Goal: Task Accomplishment & Management: Manage account settings

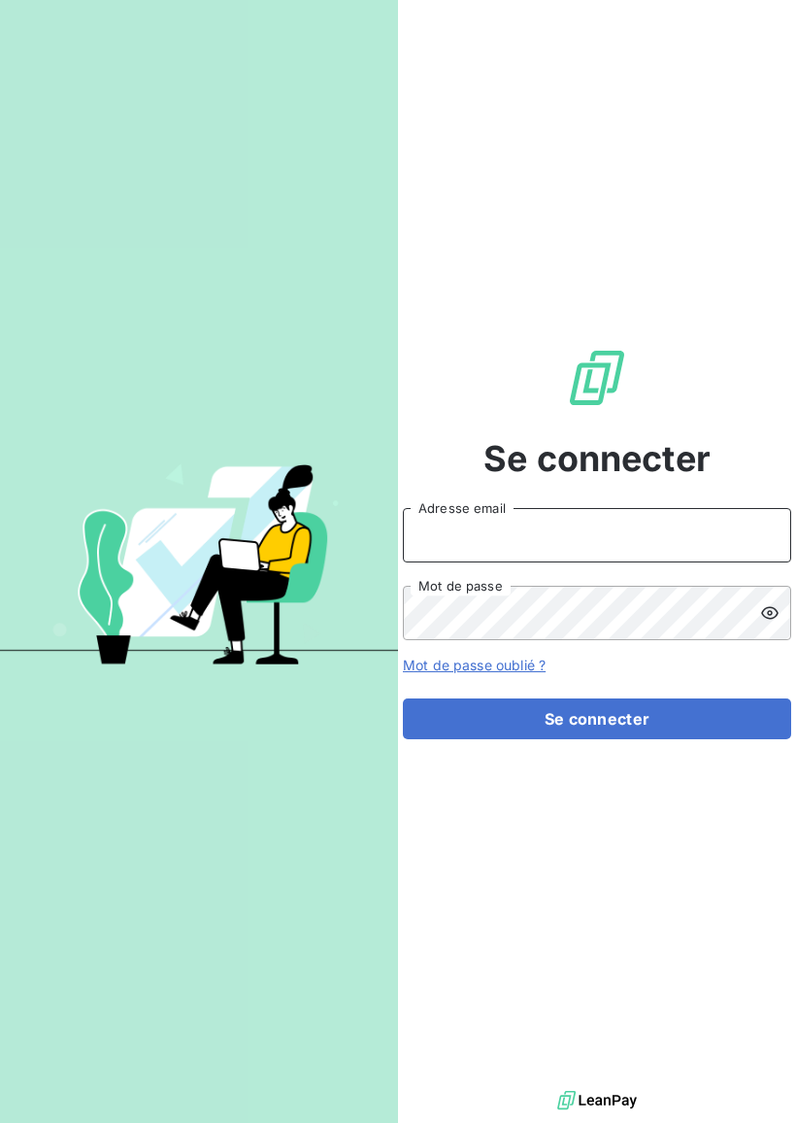
click at [580, 526] on input "Adresse email" at bounding box center [597, 535] width 389 height 54
click at [545, 528] on input "Adresse email" at bounding box center [597, 535] width 389 height 54
type input "[EMAIL_ADDRESS][DOMAIN_NAME]"
click at [597, 719] on button "Se connecter" at bounding box center [597, 718] width 389 height 41
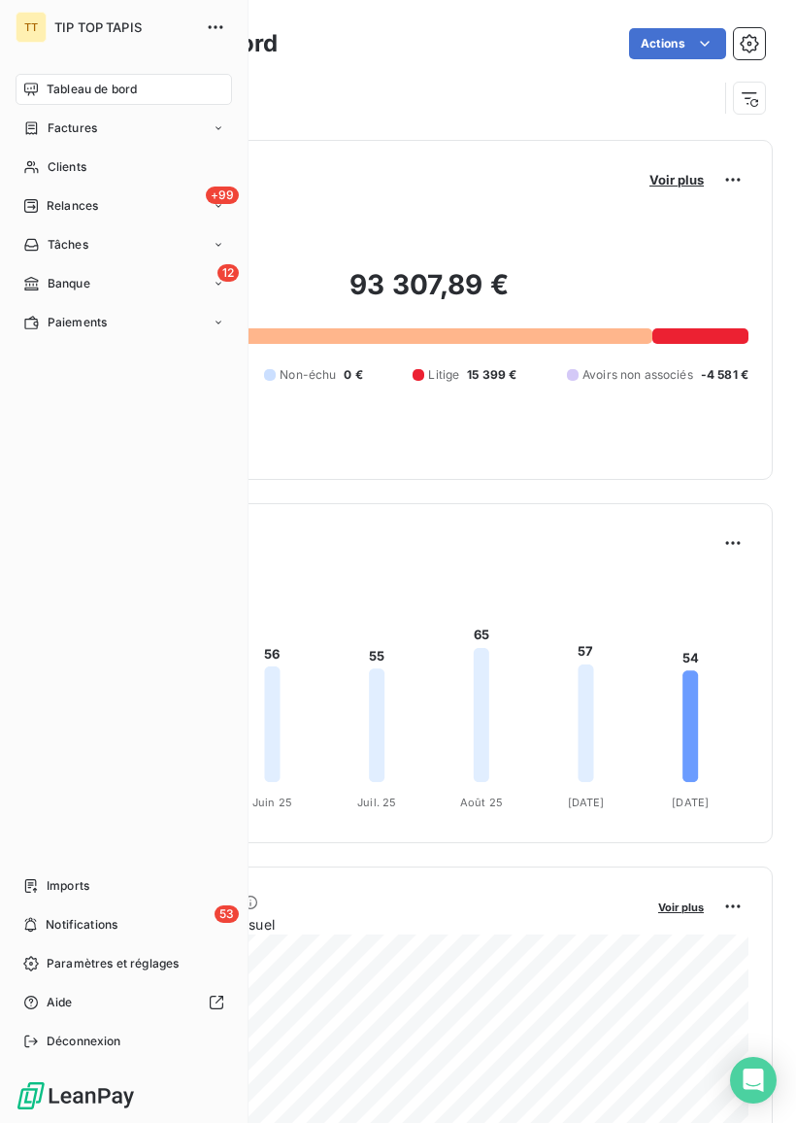
click at [167, 288] on div "12 Banque" at bounding box center [124, 283] width 217 height 31
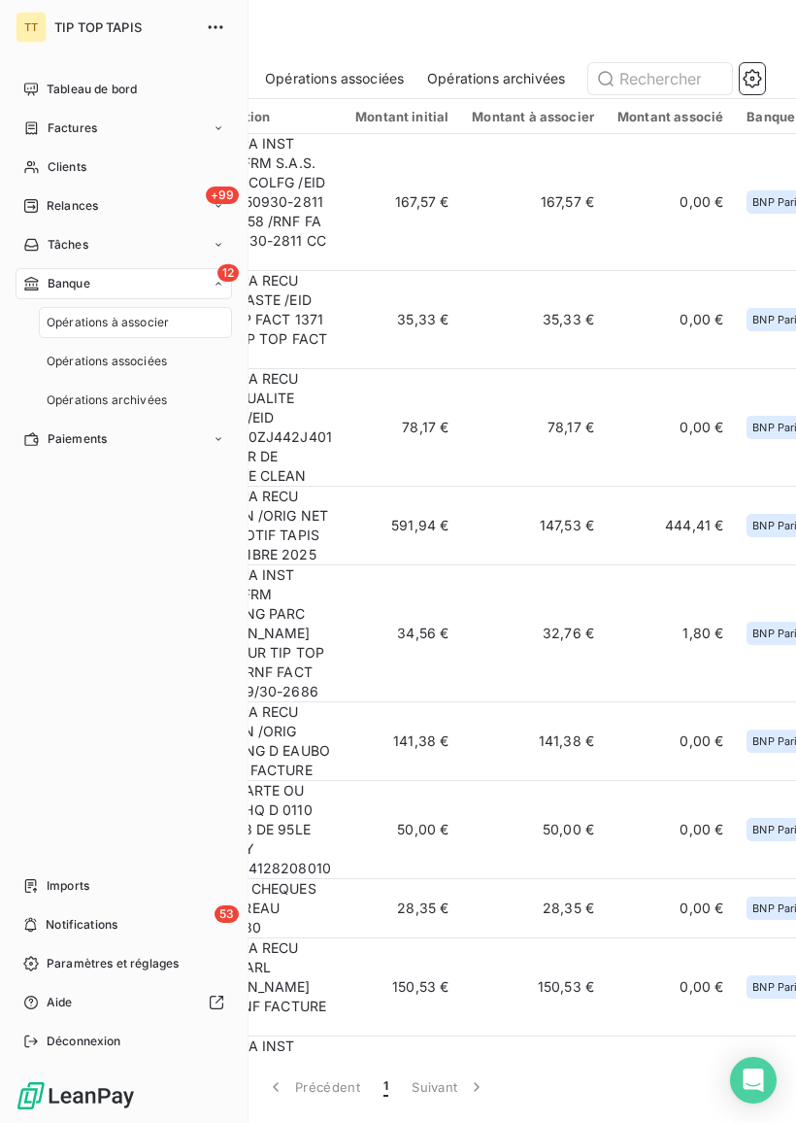
click at [161, 289] on div "12 Banque" at bounding box center [124, 283] width 217 height 31
click at [205, 276] on div "12 Banque" at bounding box center [124, 283] width 217 height 31
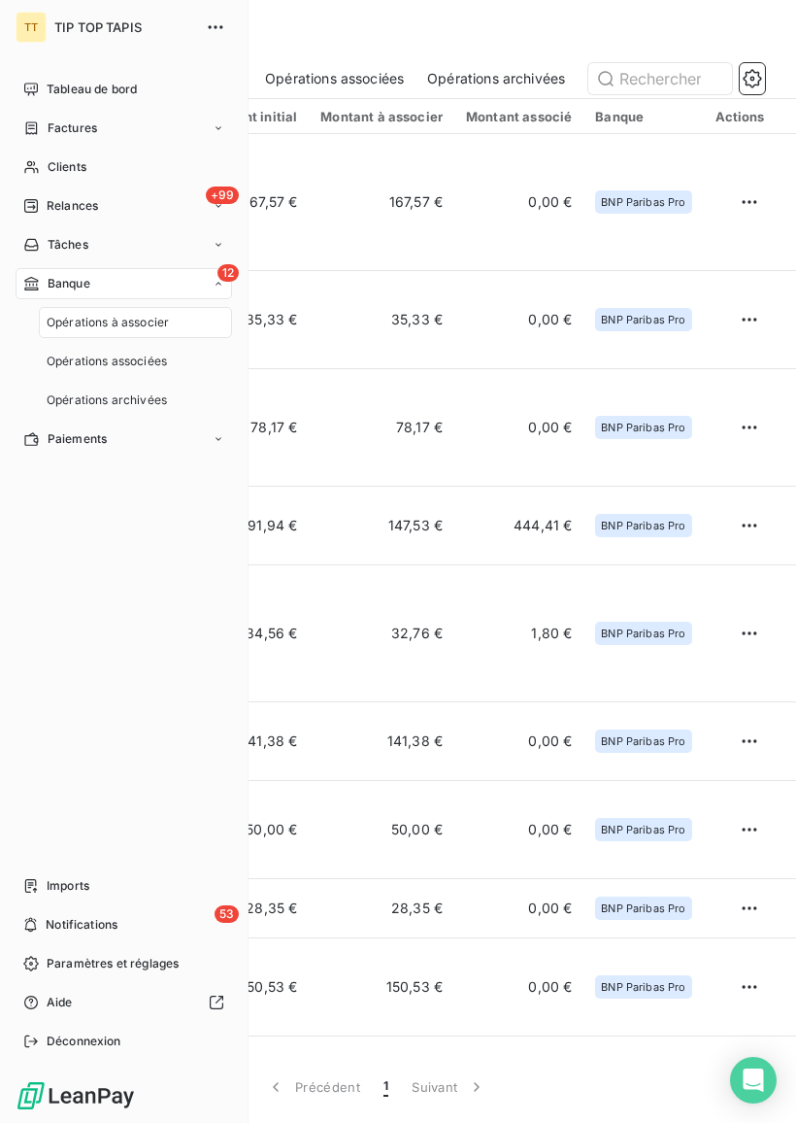
scroll to position [0, 154]
click at [85, 93] on span "Tableau de bord" at bounding box center [92, 89] width 90 height 17
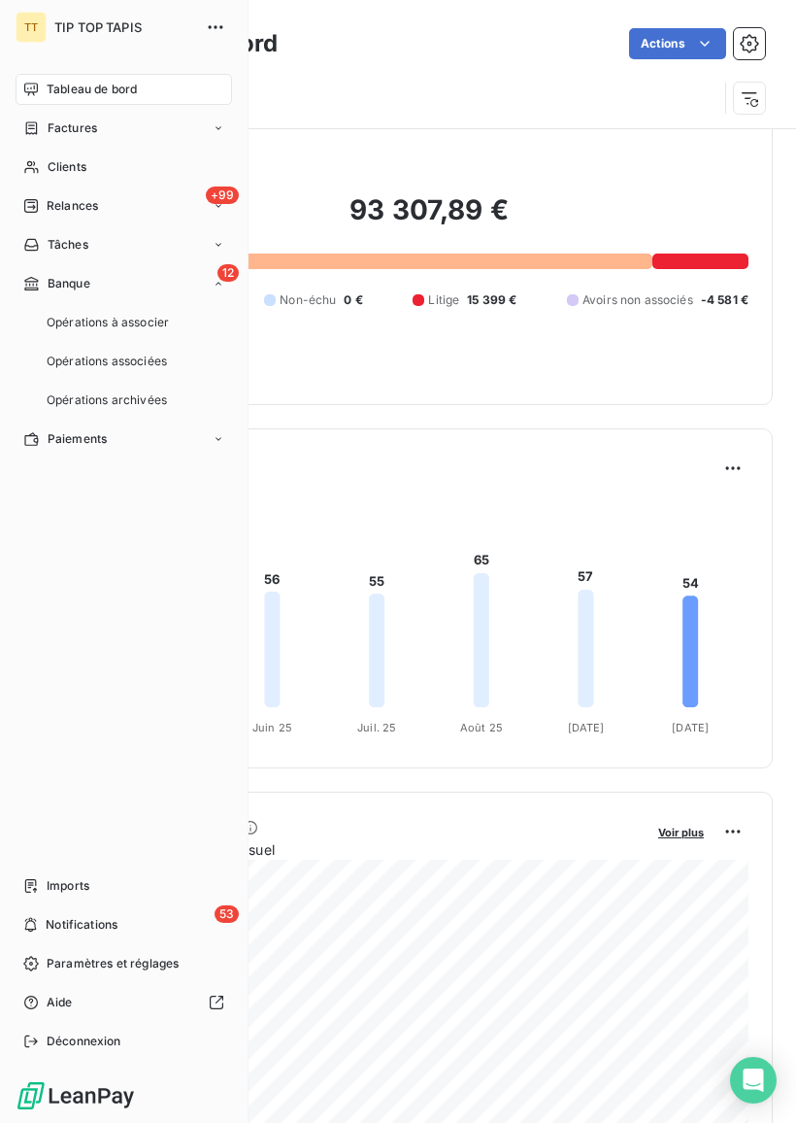
scroll to position [77, 0]
click at [595, 507] on div "6 derniers mois" at bounding box center [429, 500] width 639 height 23
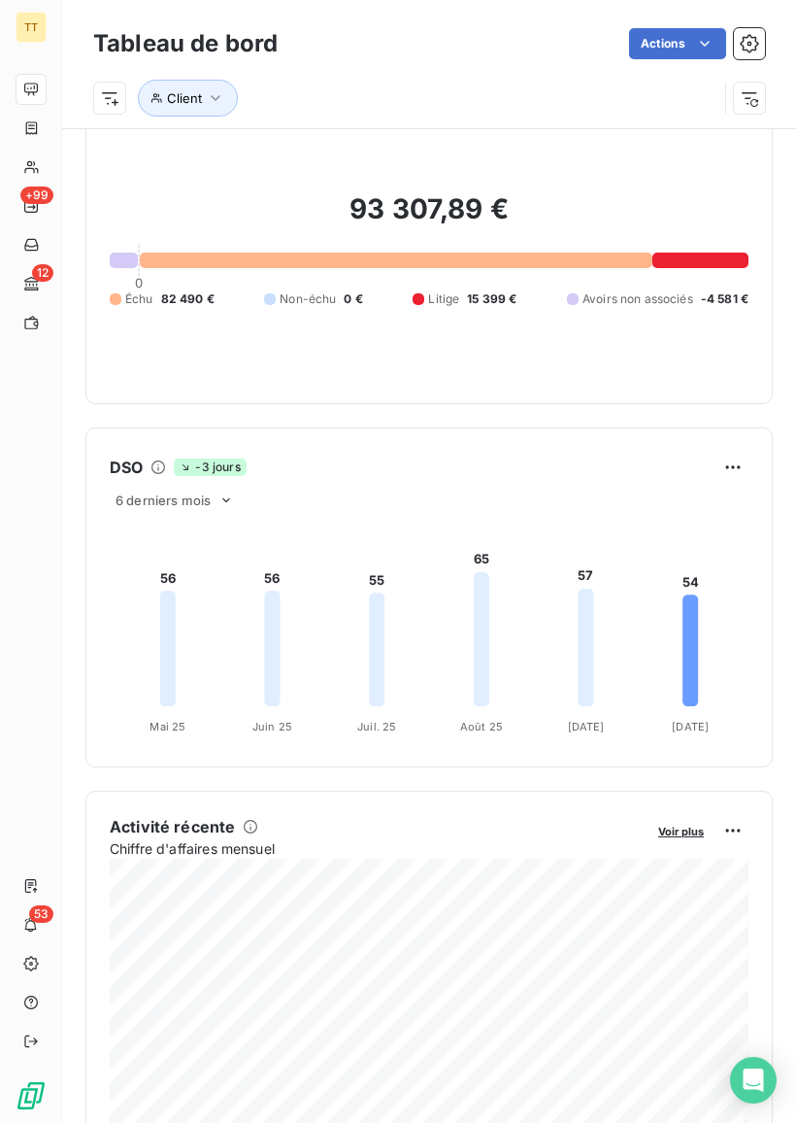
click at [498, 299] on span "15 399 €" at bounding box center [492, 298] width 50 height 17
click at [483, 288] on div "93 307,89 € 0 Échu 82 490 € Non-échu 0 € Litige 15 399 € Avoirs non associés -4…" at bounding box center [429, 249] width 639 height 260
click at [467, 300] on span "15 399 €" at bounding box center [492, 298] width 50 height 17
click at [456, 301] on span "Litige" at bounding box center [443, 298] width 31 height 17
click at [701, 261] on div at bounding box center [701, 261] width 96 height 16
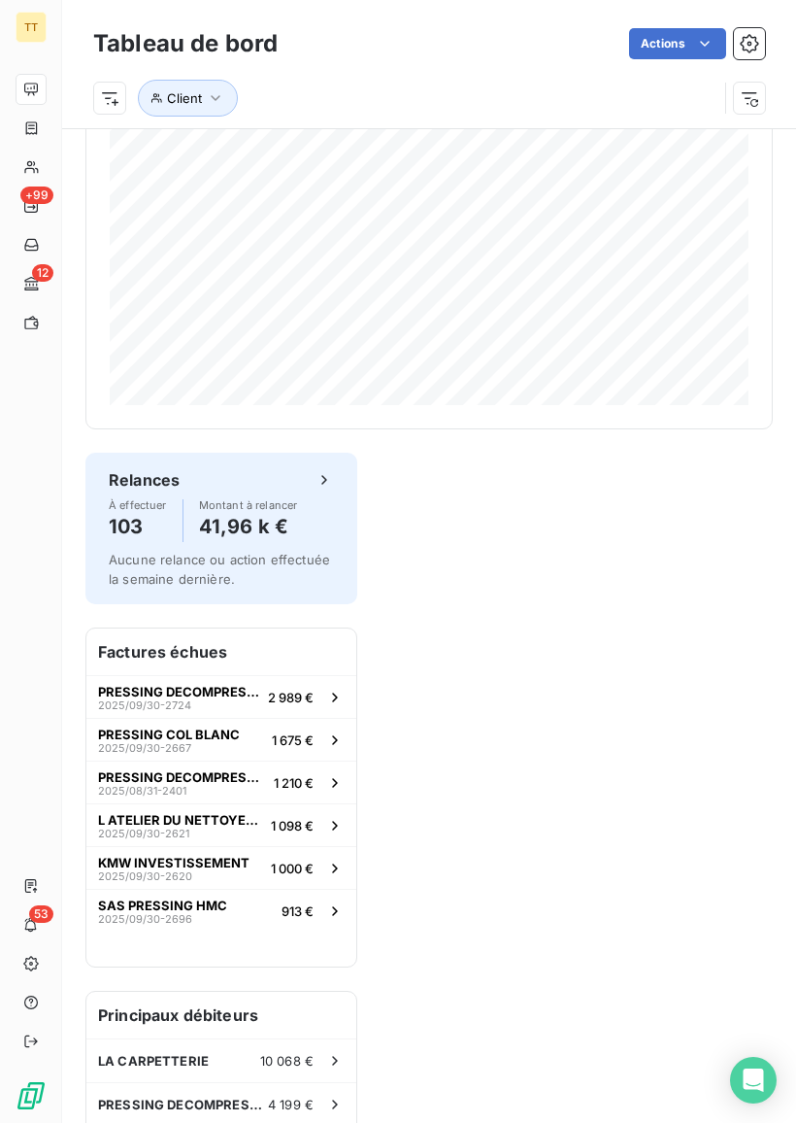
scroll to position [2268, 0]
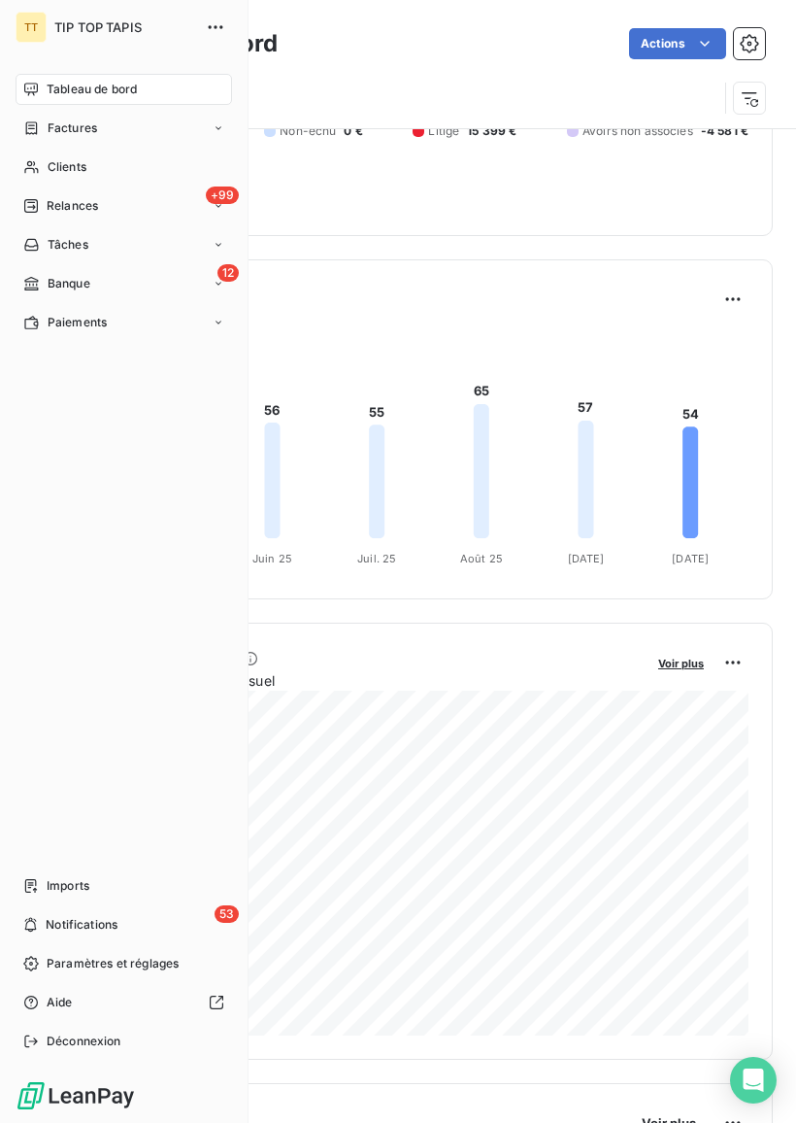
click at [57, 90] on span "Tableau de bord" at bounding box center [92, 89] width 90 height 17
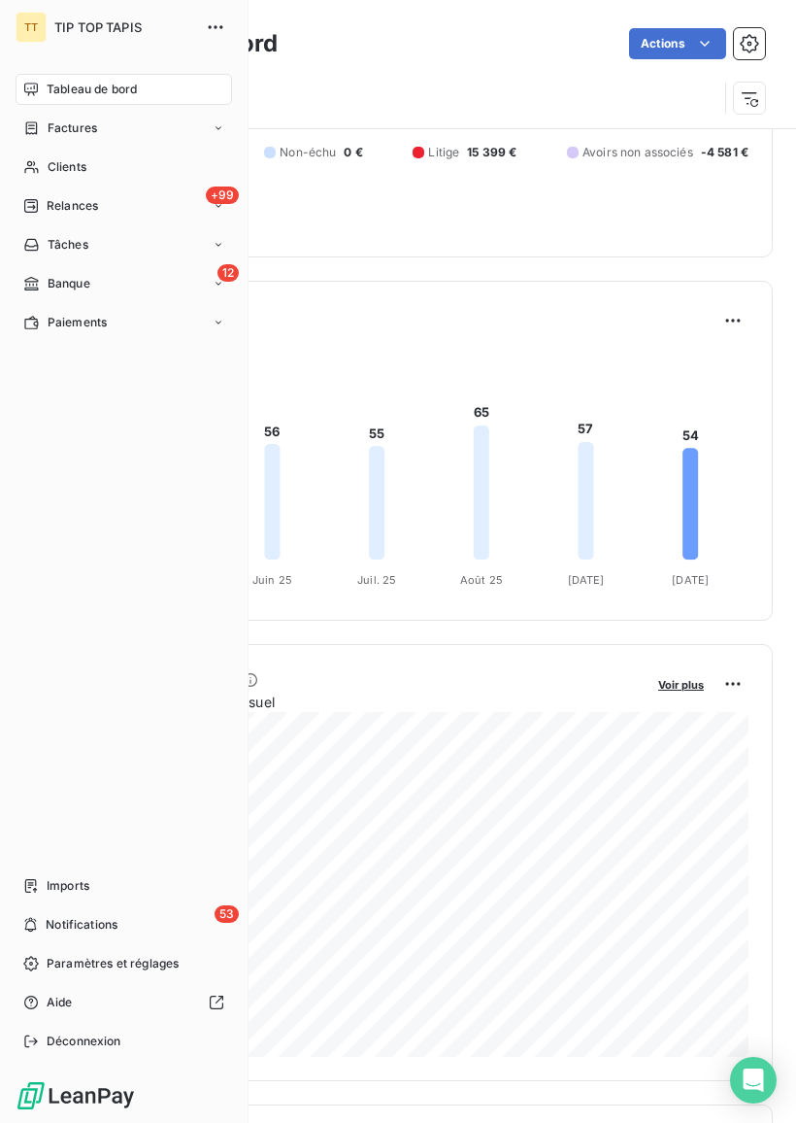
click at [73, 131] on span "Factures" at bounding box center [73, 127] width 50 height 17
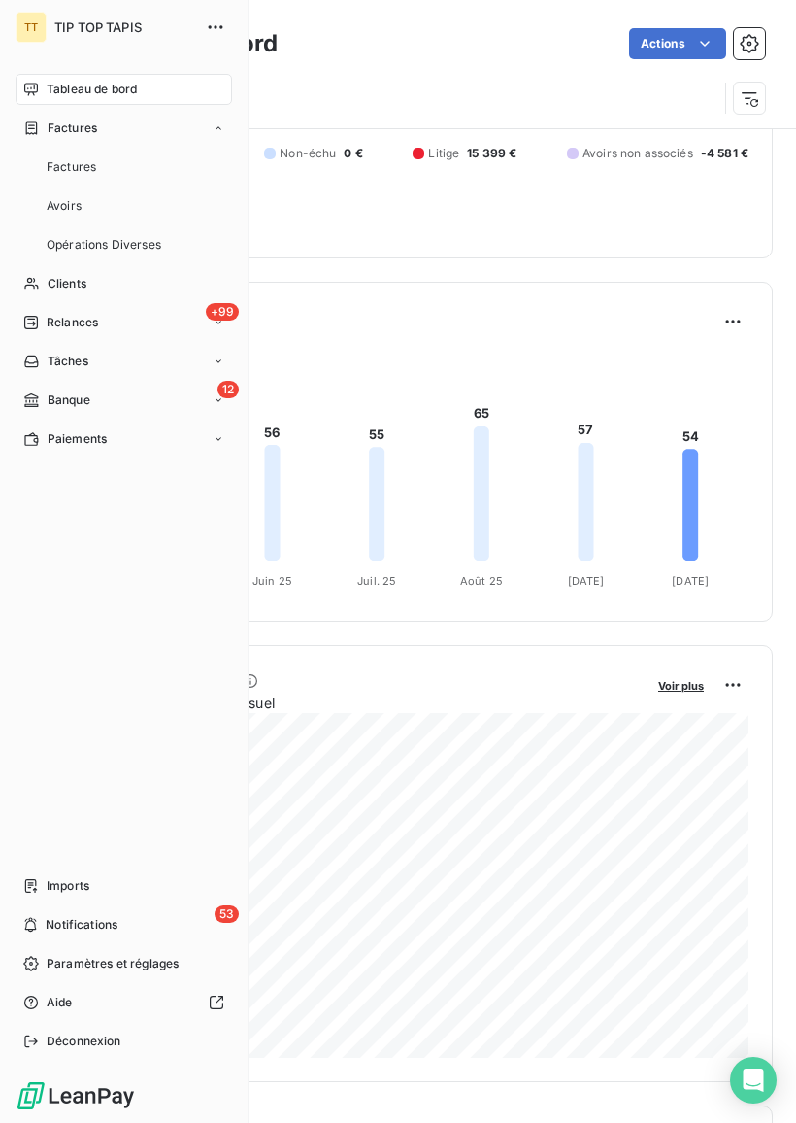
click at [647, 336] on div "DSO -3 jours" at bounding box center [429, 321] width 686 height 31
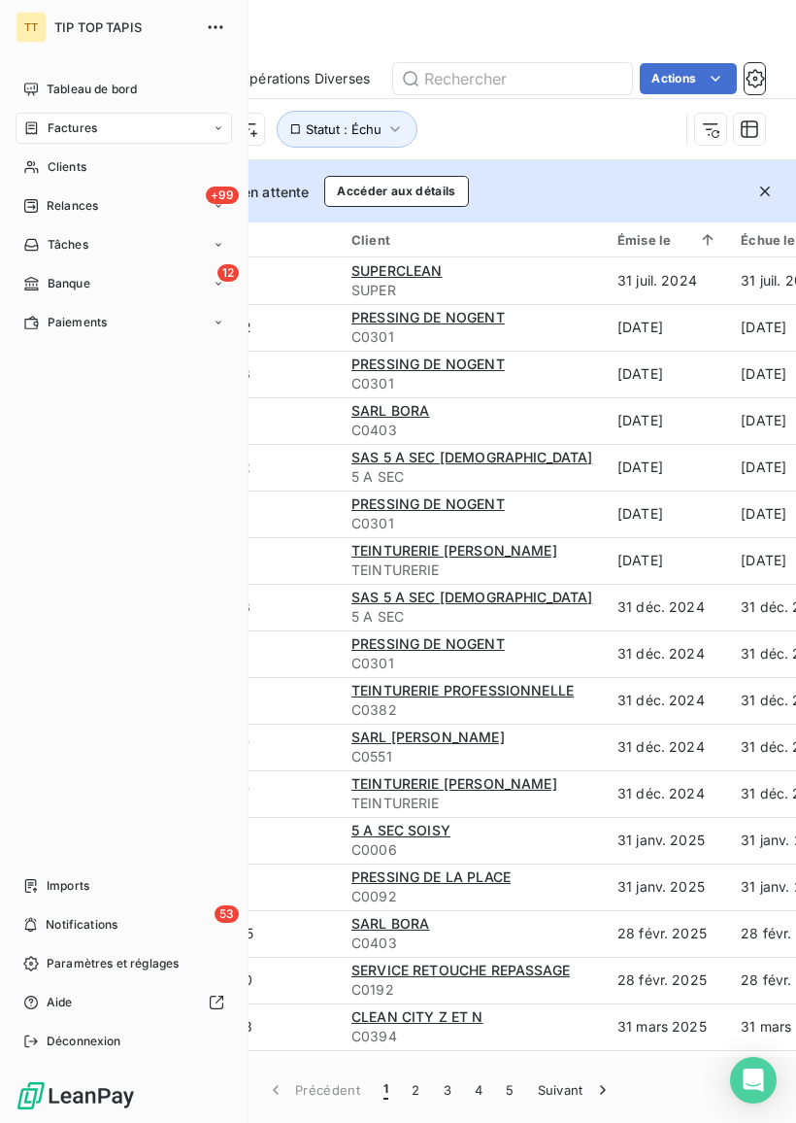
click at [79, 285] on span "Banque" at bounding box center [69, 283] width 43 height 17
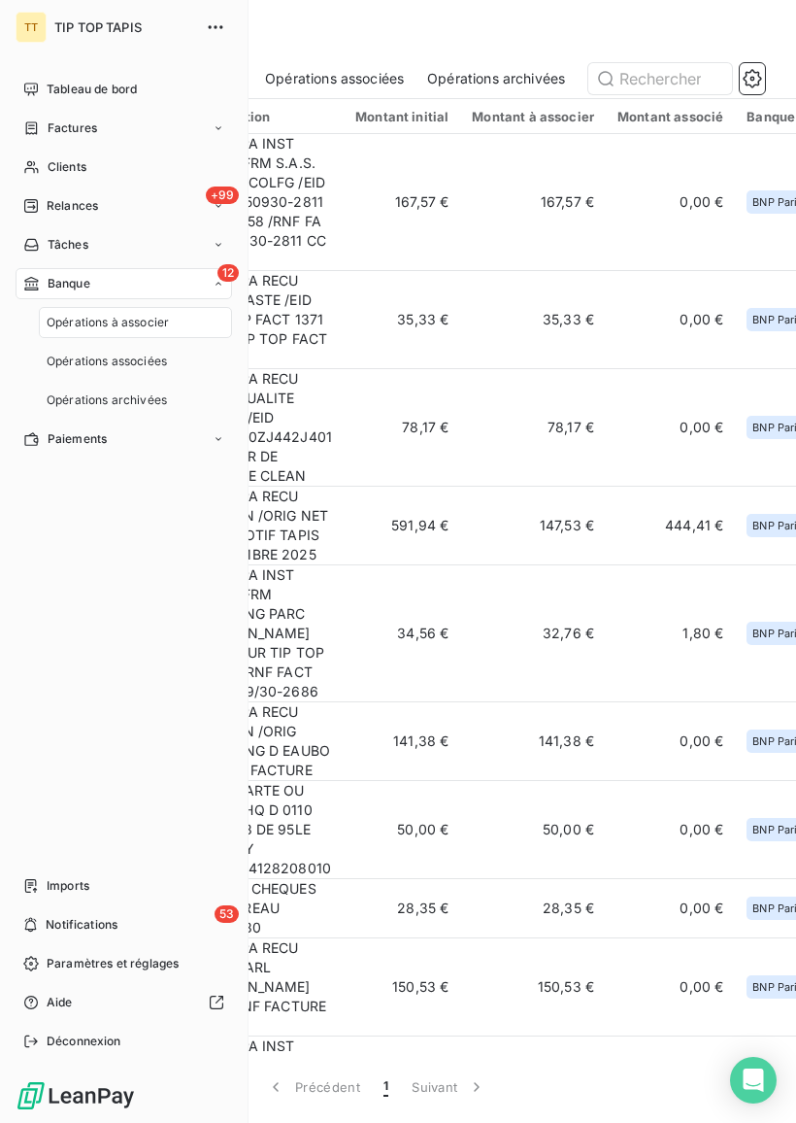
click at [95, 296] on div "12 Banque" at bounding box center [124, 283] width 217 height 31
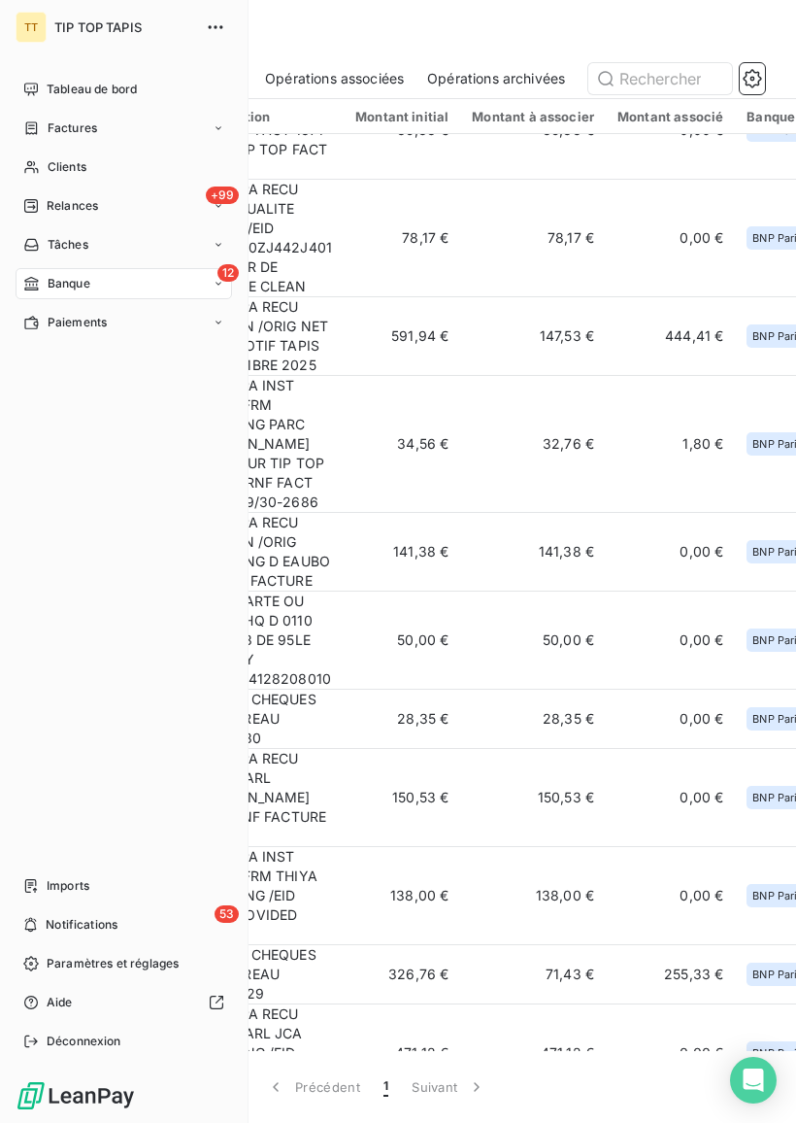
scroll to position [188, 0]
click at [389, 603] on td "50,00 €" at bounding box center [402, 641] width 117 height 98
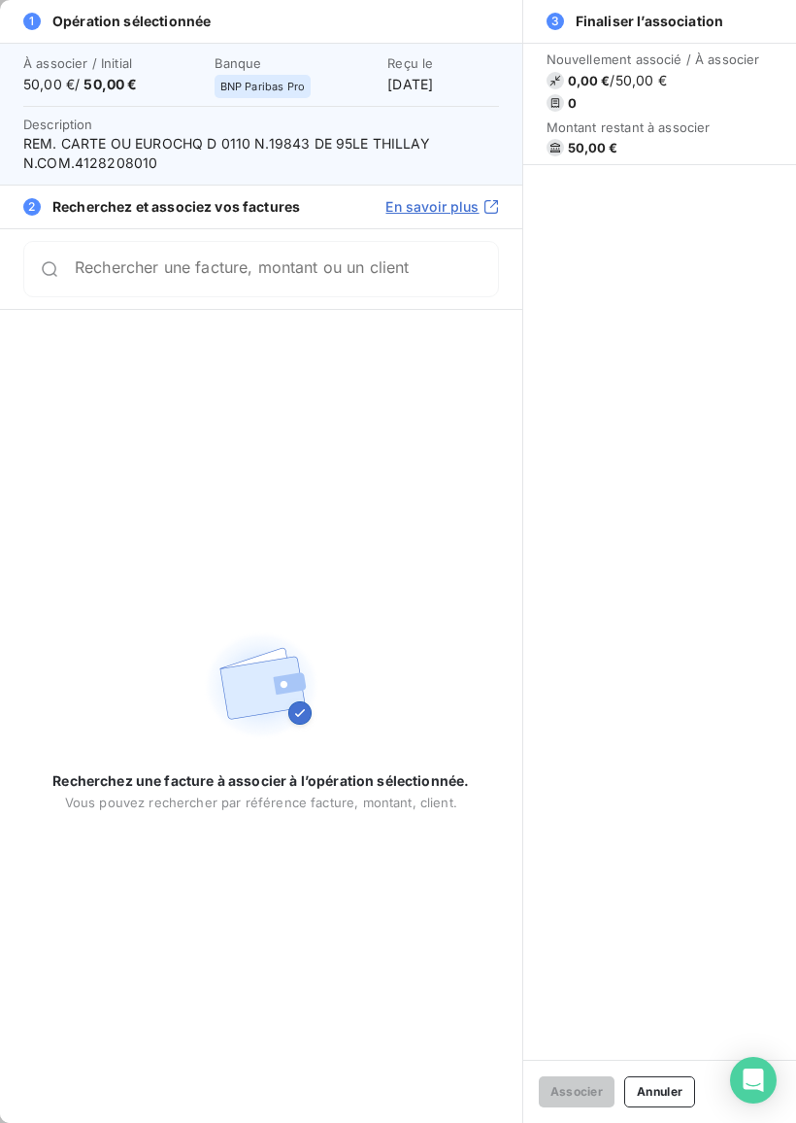
click at [39, 24] on span "1" at bounding box center [31, 21] width 17 height 17
